Goal: Obtain resource: Download file/media

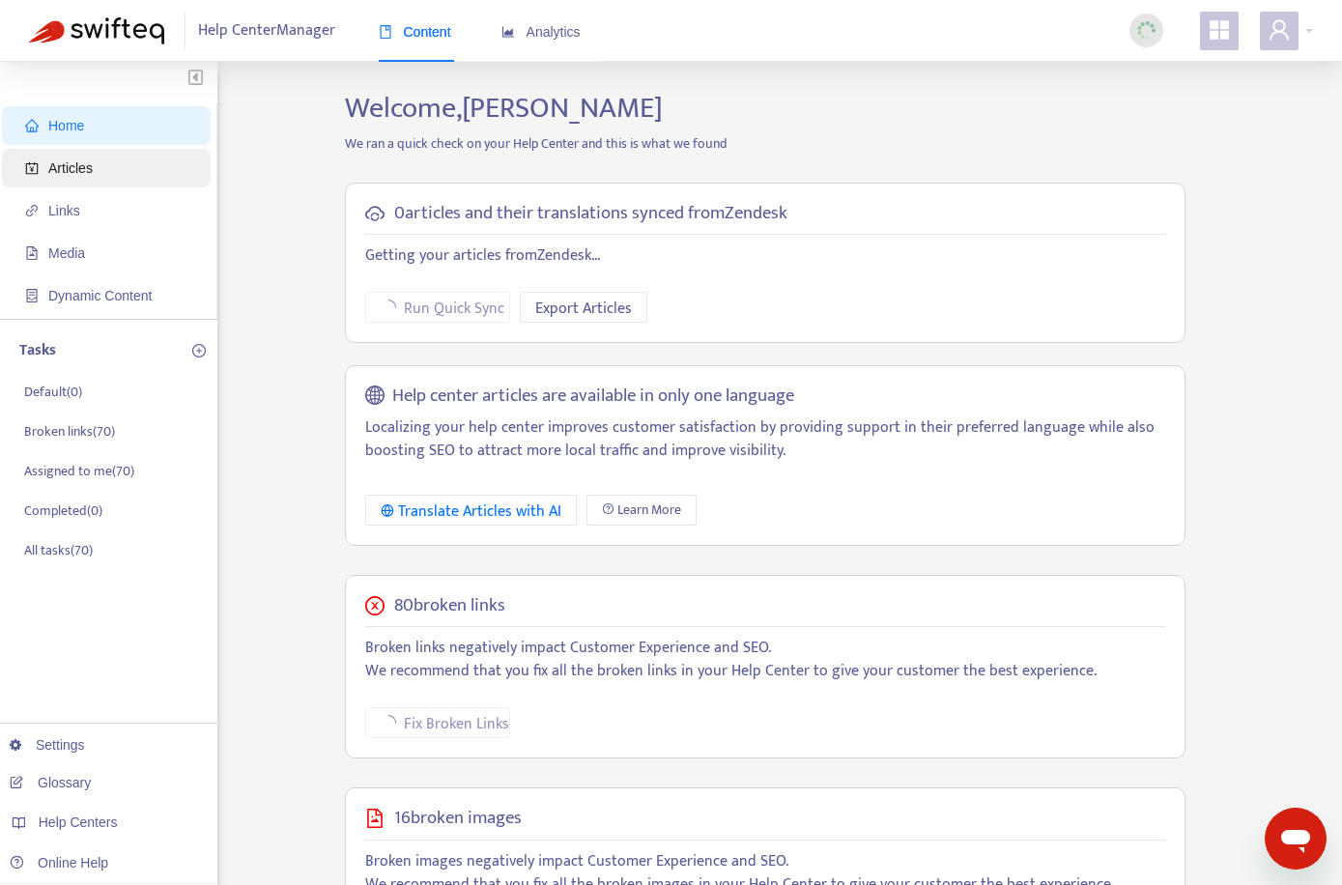
click at [98, 175] on span "Articles" at bounding box center [110, 168] width 170 height 39
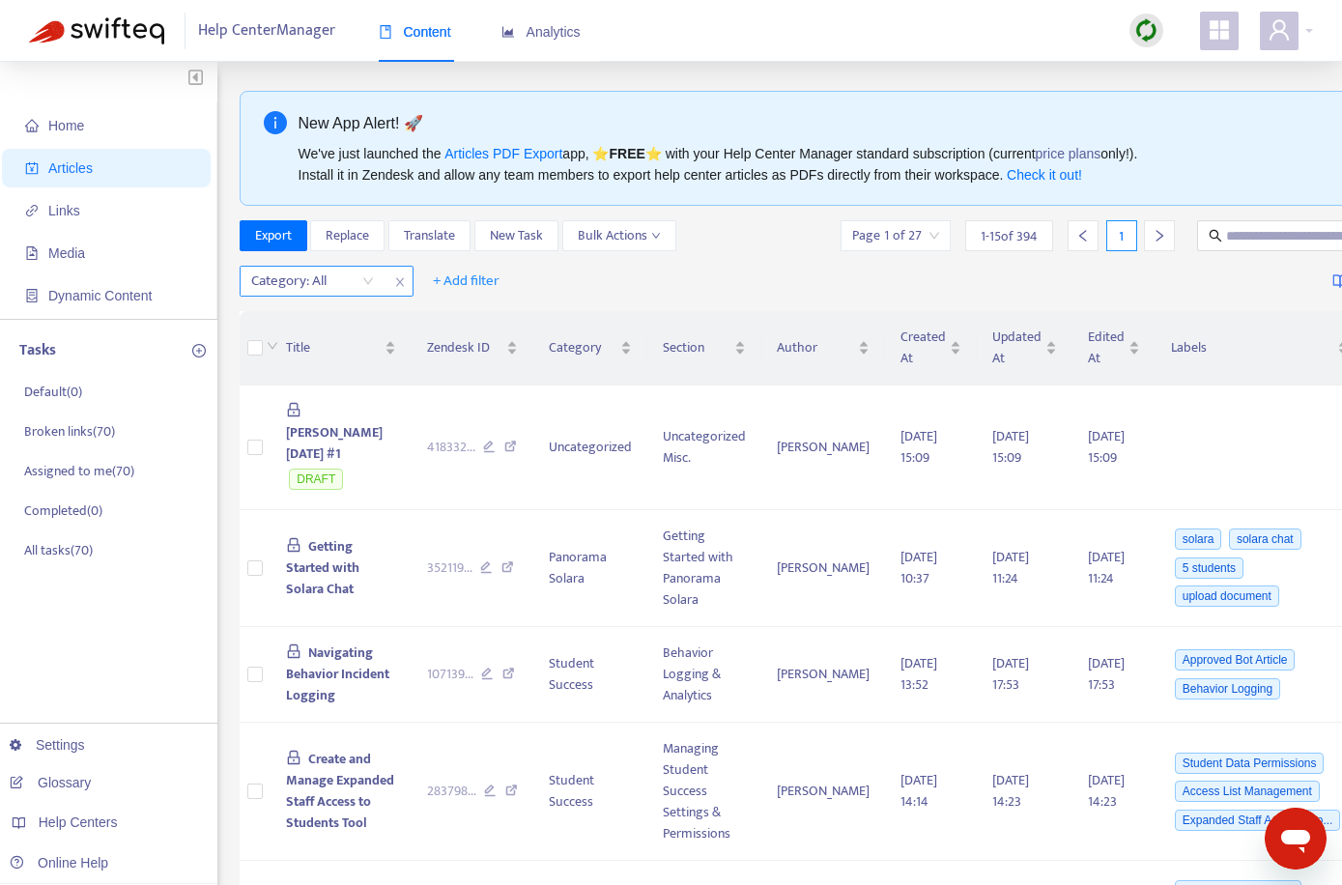
click at [398, 276] on icon "close" at bounding box center [400, 282] width 12 height 12
click at [289, 284] on span "+ Add filter" at bounding box center [292, 281] width 67 height 23
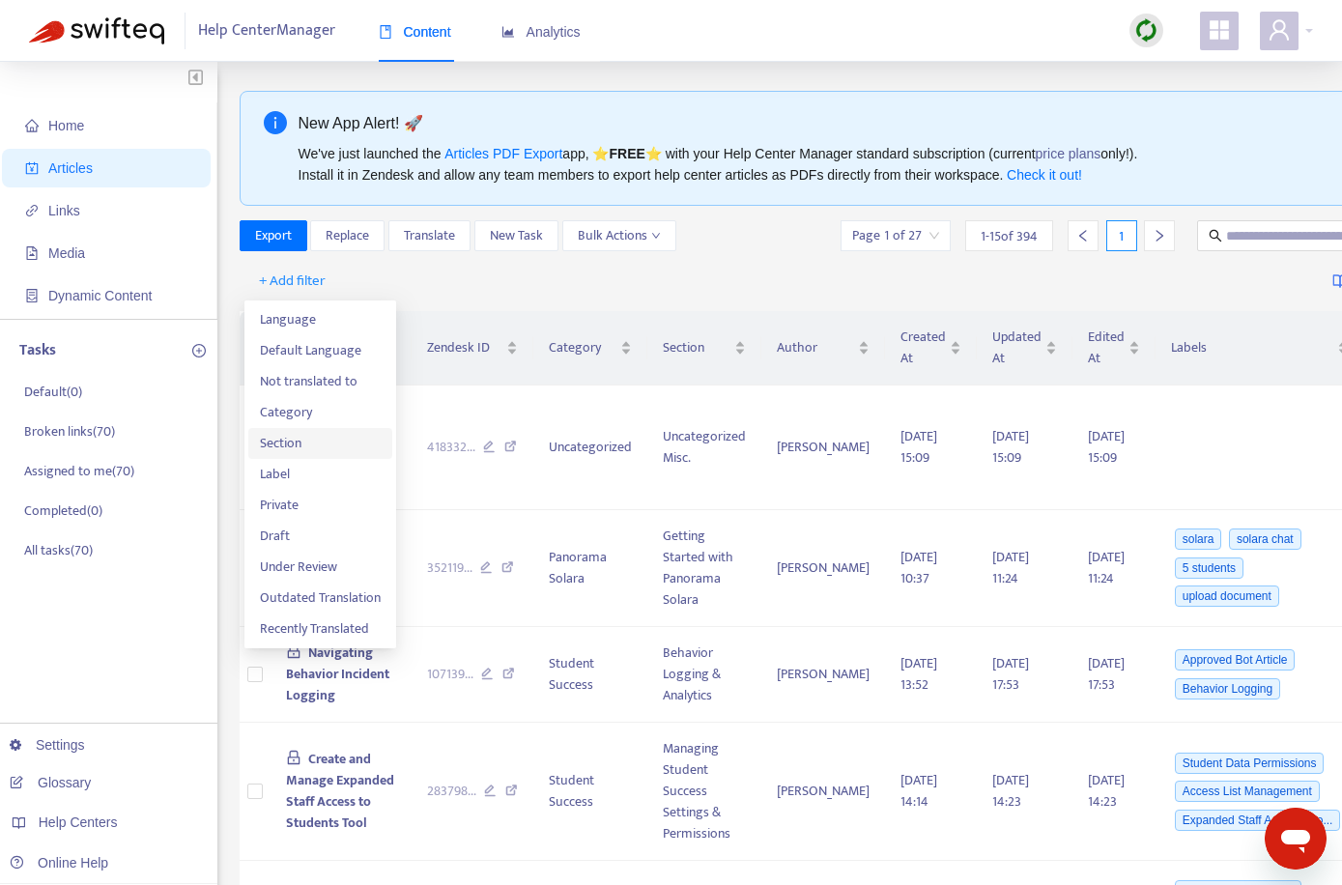
click at [321, 441] on span "Section" at bounding box center [320, 443] width 121 height 21
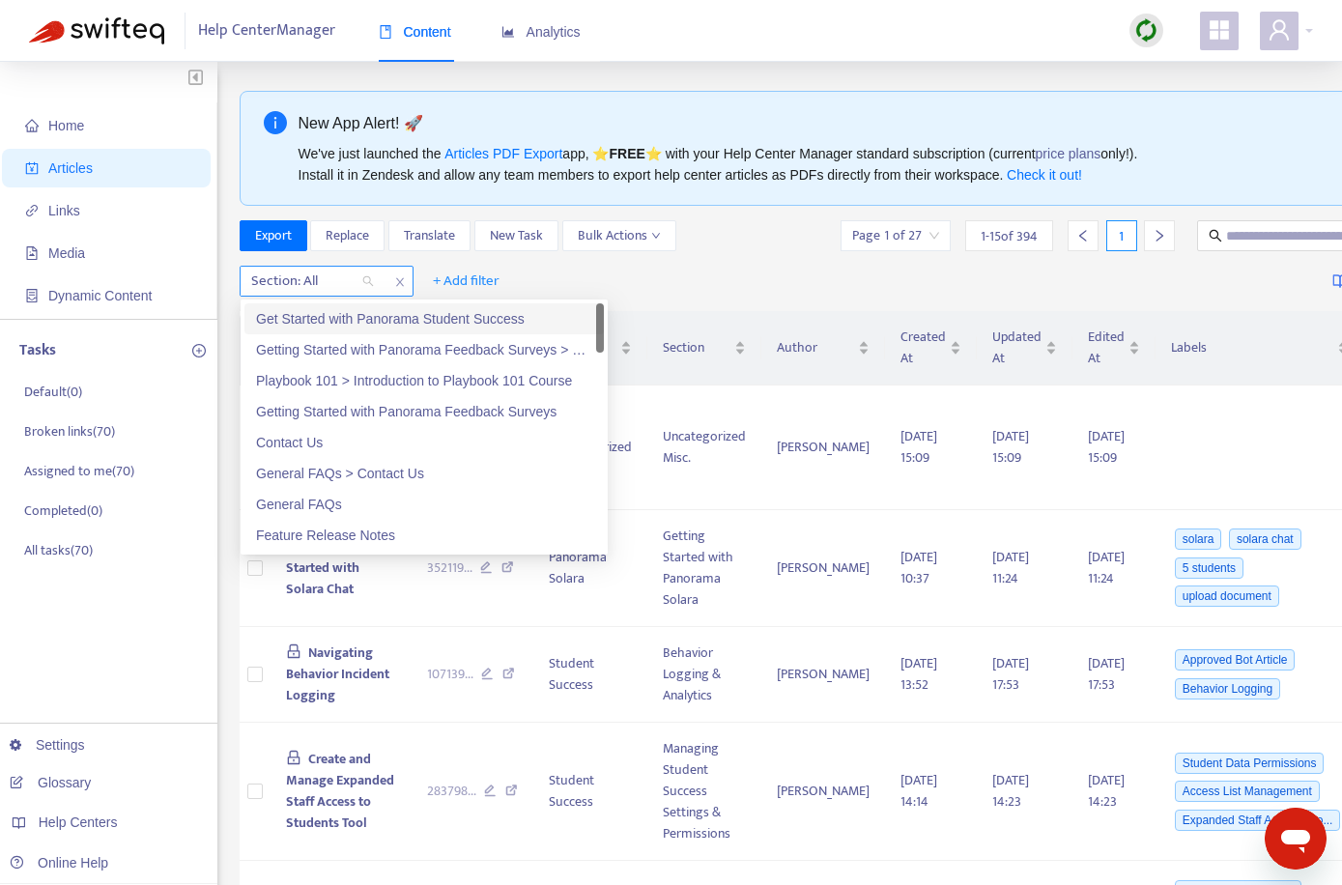
click at [316, 286] on div at bounding box center [303, 281] width 117 height 23
click at [396, 283] on icon "close" at bounding box center [400, 282] width 12 height 12
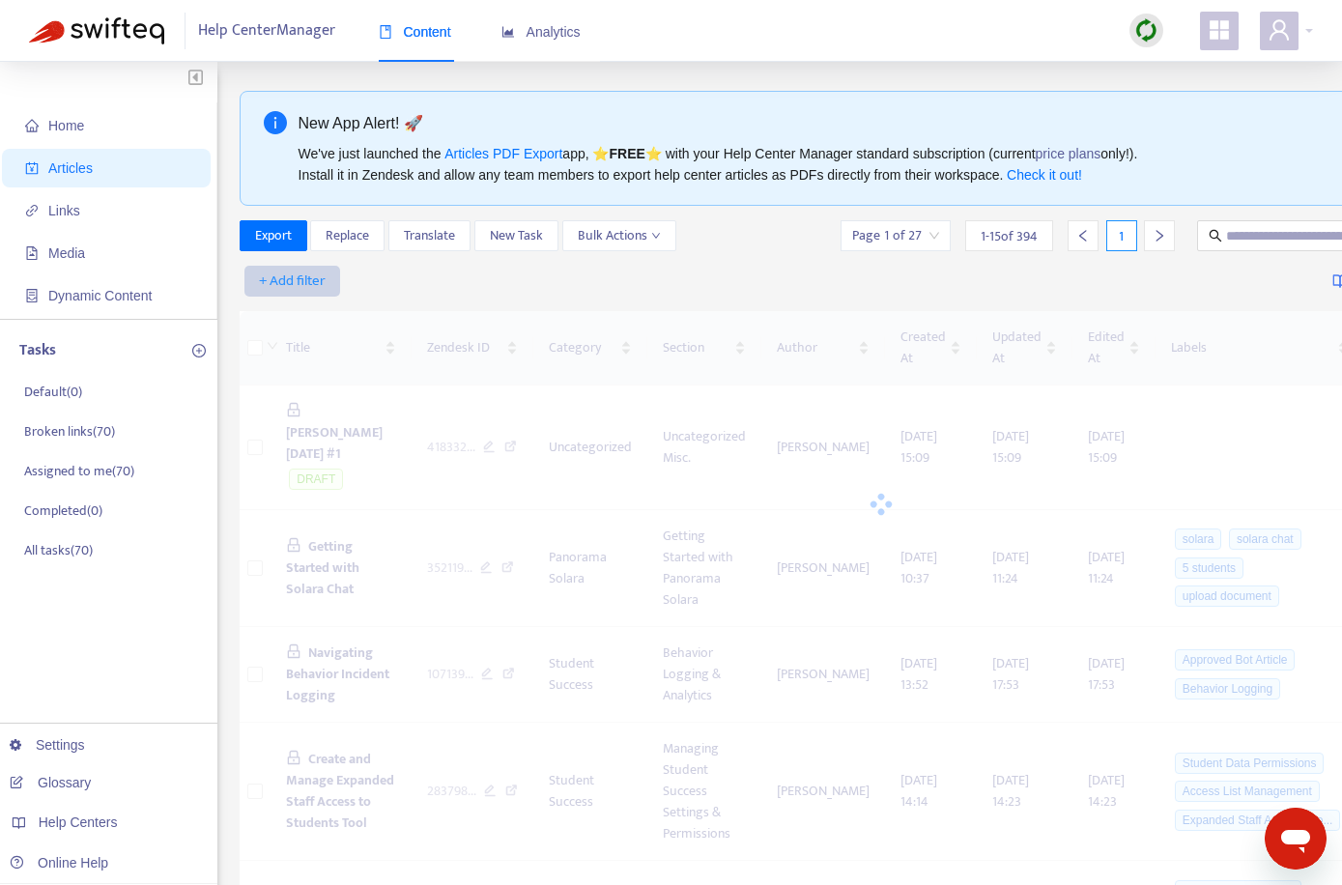
click at [310, 283] on span "+ Add filter" at bounding box center [292, 281] width 67 height 23
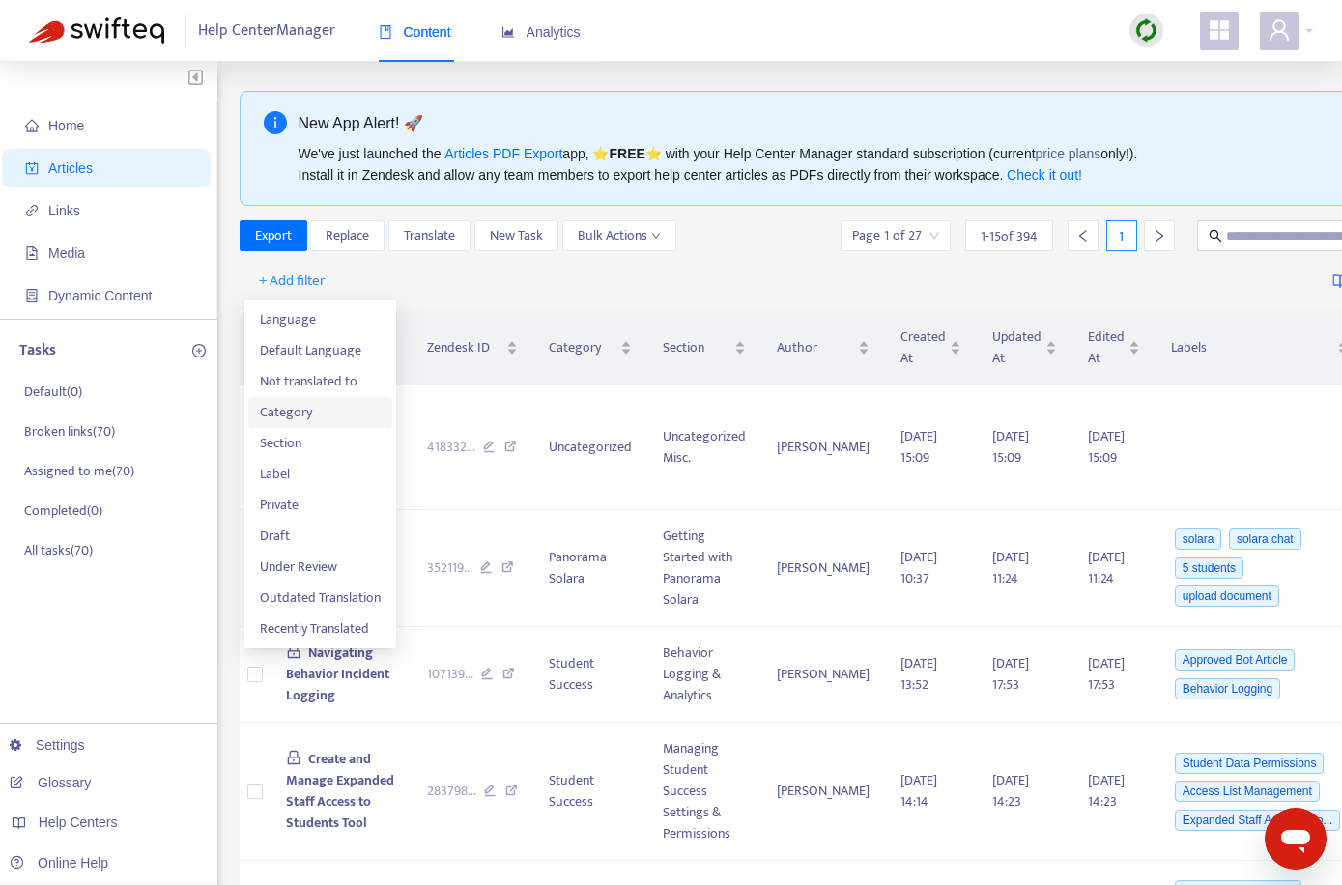
click at [309, 415] on span "Category" at bounding box center [320, 412] width 121 height 21
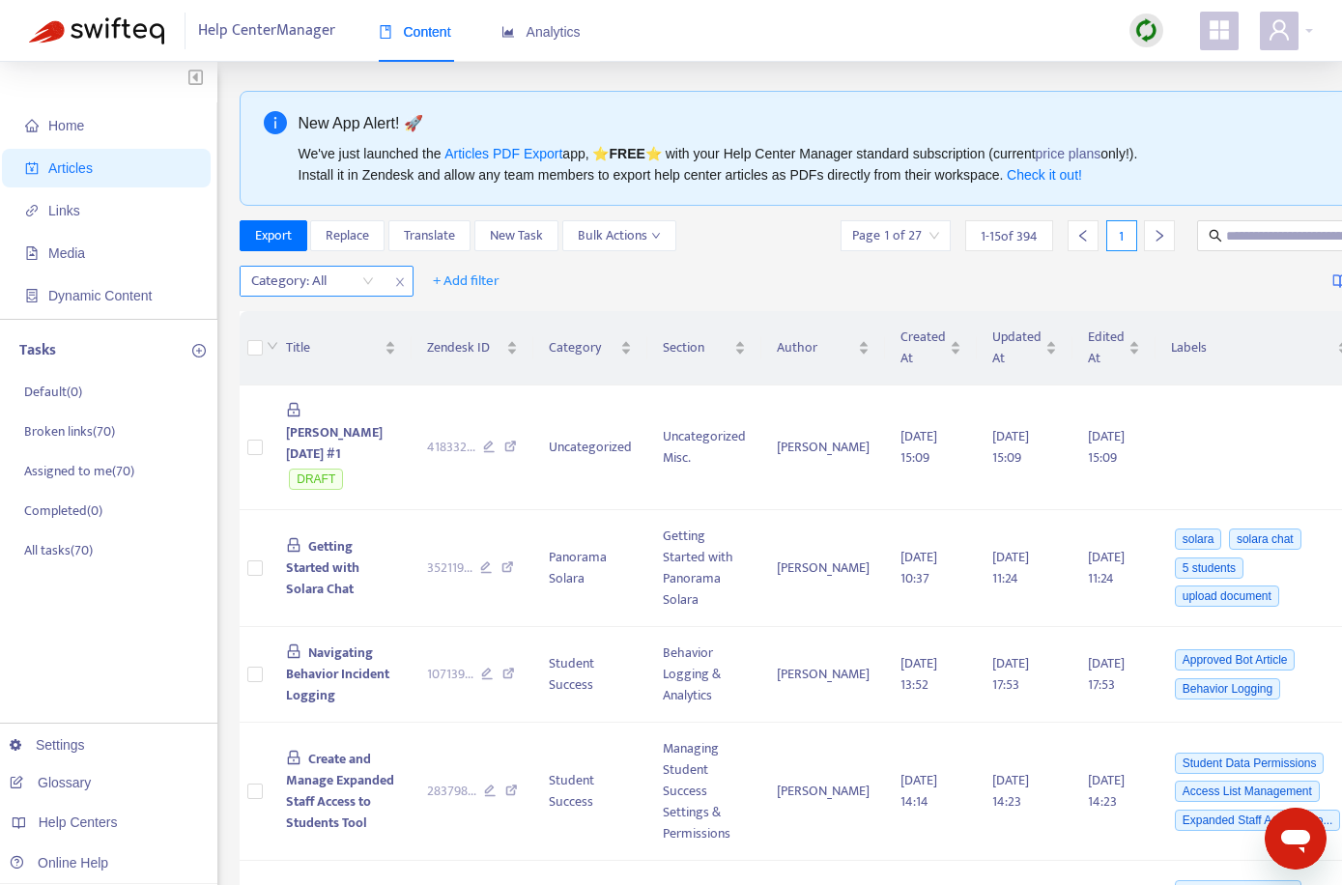
click at [312, 282] on div at bounding box center [303, 281] width 117 height 23
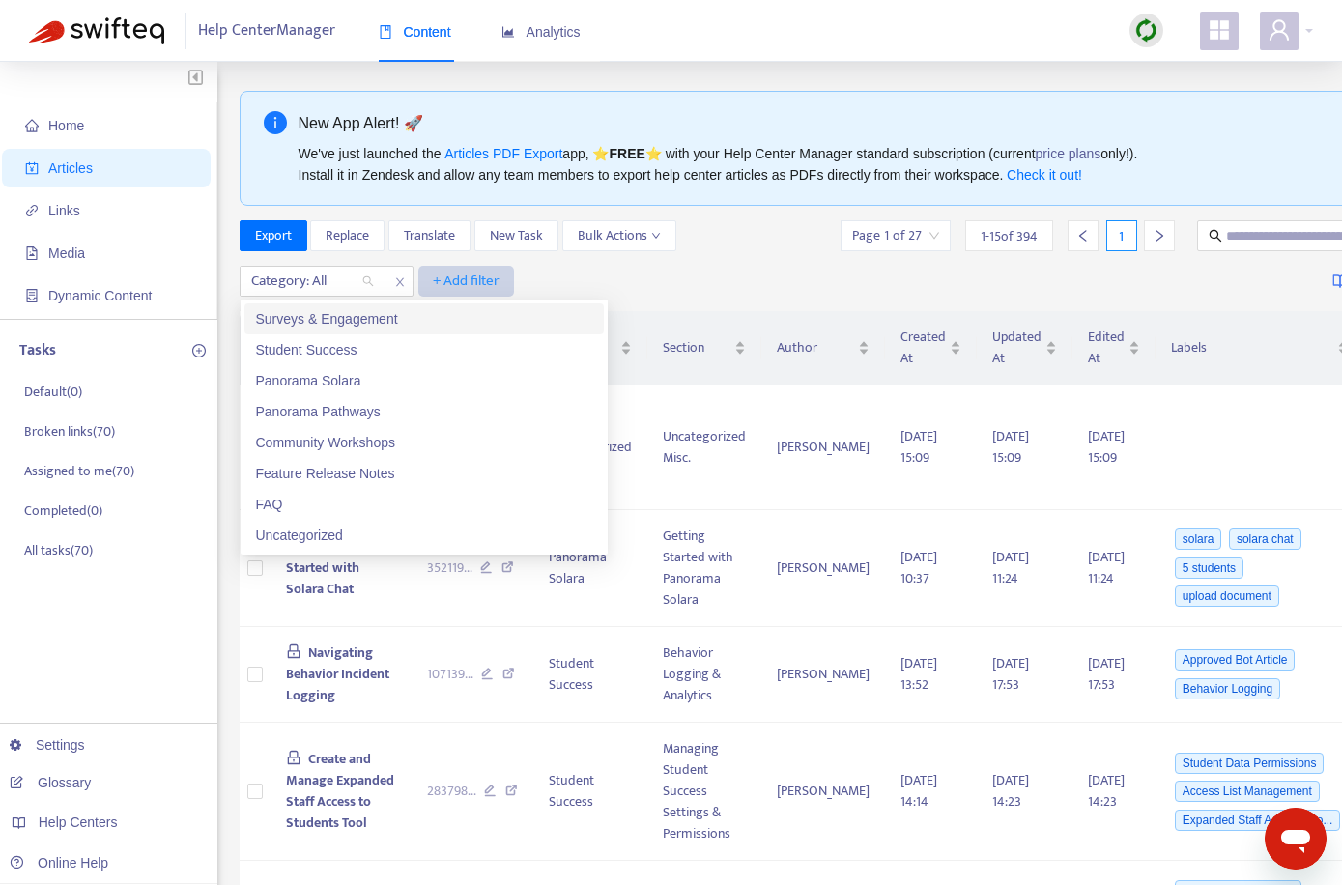
click at [451, 282] on span "+ Add filter" at bounding box center [466, 281] width 67 height 23
click at [318, 272] on div at bounding box center [303, 281] width 117 height 23
click at [360, 349] on div "Student Success" at bounding box center [424, 349] width 336 height 21
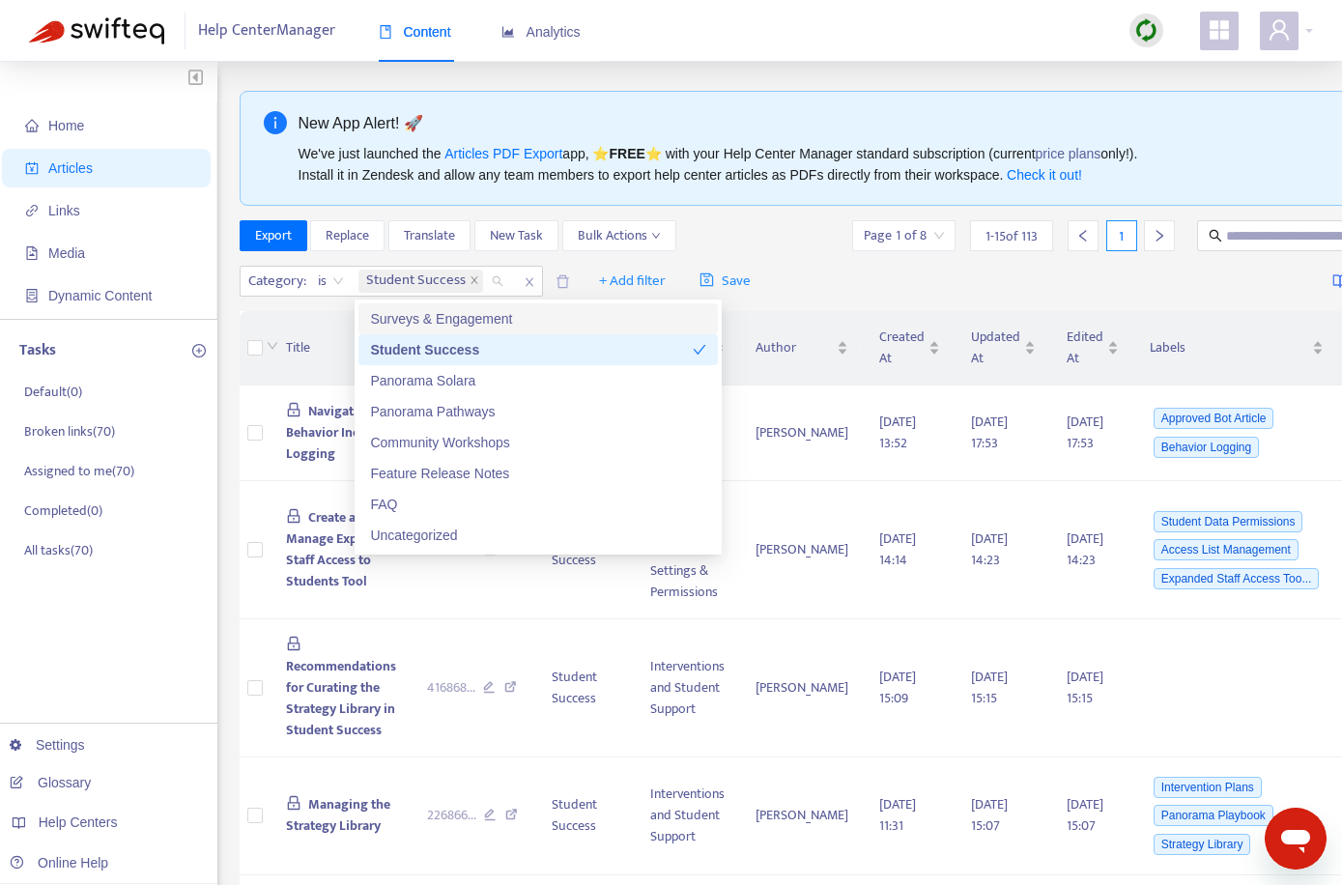
click at [787, 268] on div "Category : is Student Success + Add filter Save Getting started with Articles" at bounding box center [882, 281] width 1284 height 45
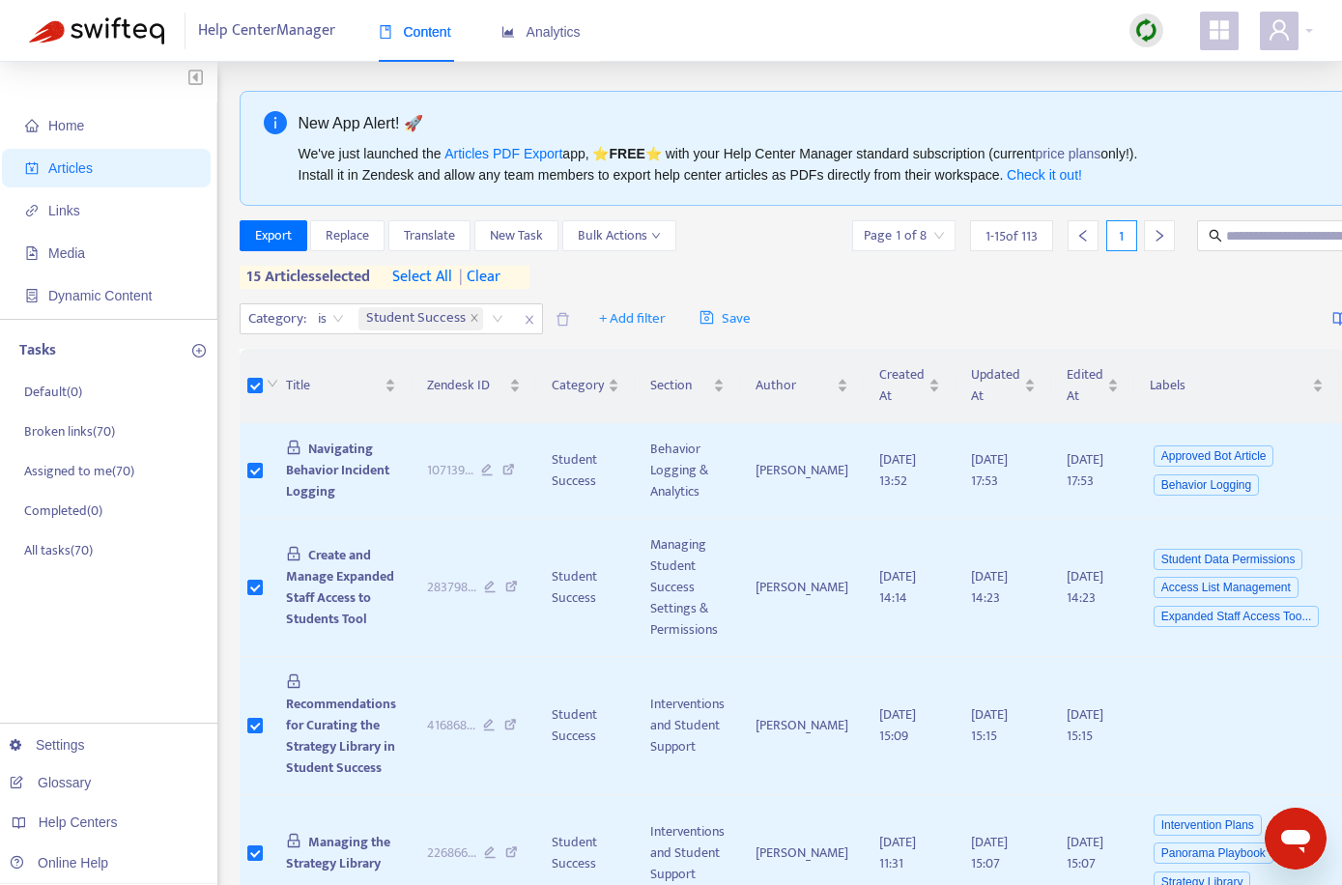
click at [443, 278] on span "select all" at bounding box center [422, 277] width 60 height 23
click at [287, 238] on span "Export" at bounding box center [273, 235] width 37 height 21
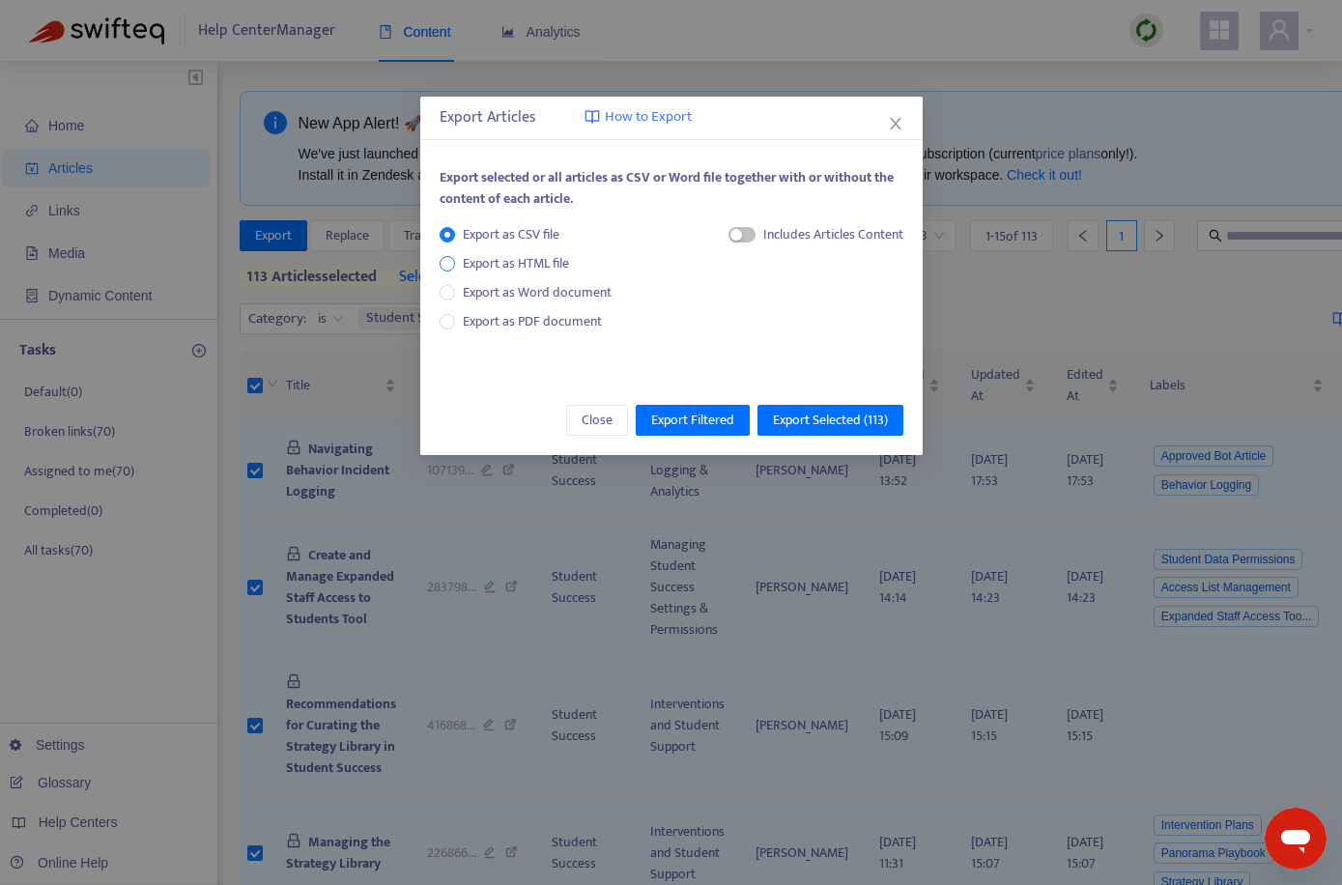
click at [532, 261] on span "Export as HTML file" at bounding box center [516, 263] width 122 height 21
click at [783, 423] on span "Export Selected ( 113 )" at bounding box center [830, 420] width 115 height 21
click at [845, 426] on span "Export Selected ( 113 )" at bounding box center [830, 420] width 115 height 21
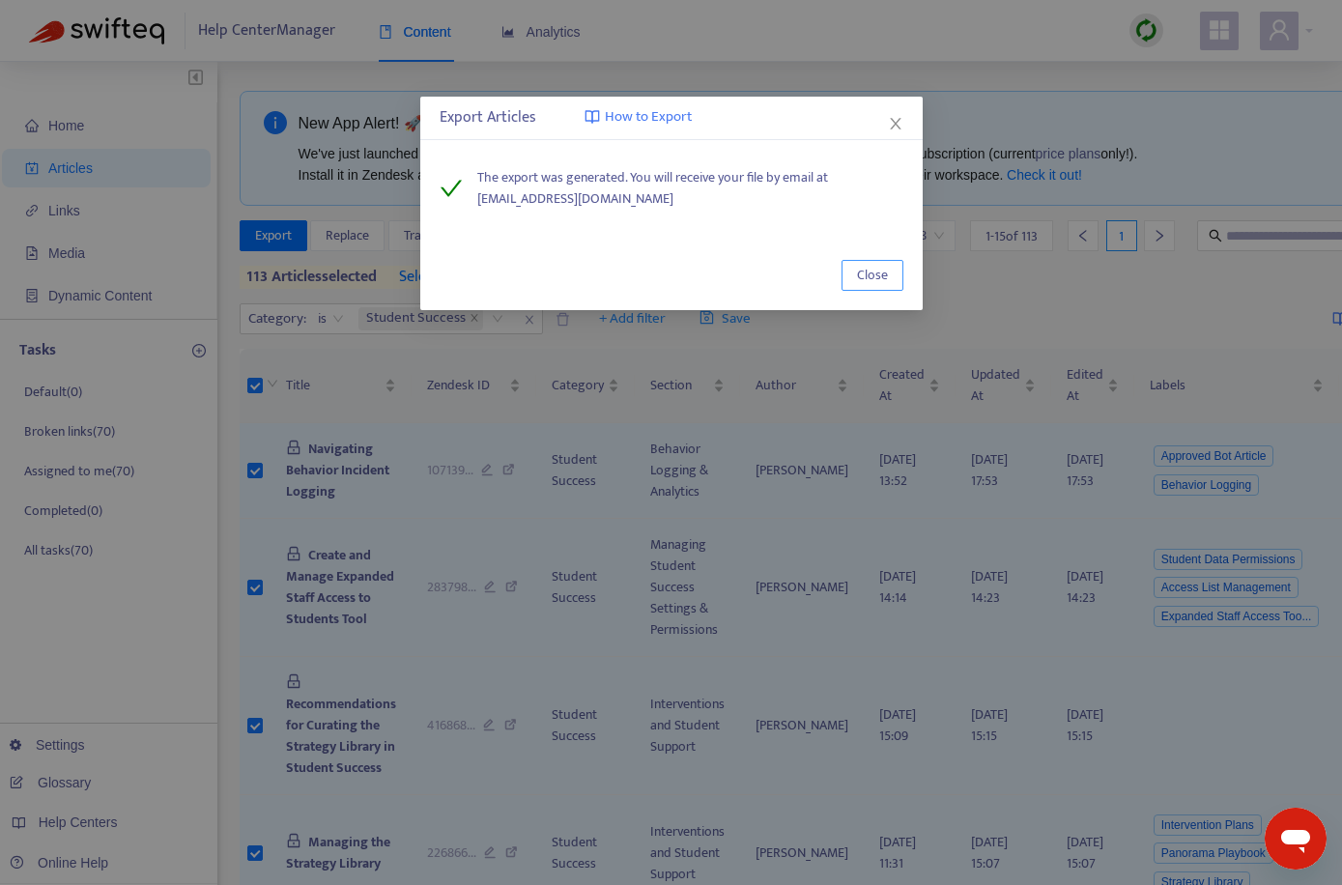
click at [878, 279] on span "Close" at bounding box center [872, 275] width 31 height 21
